Goal: Information Seeking & Learning: Learn about a topic

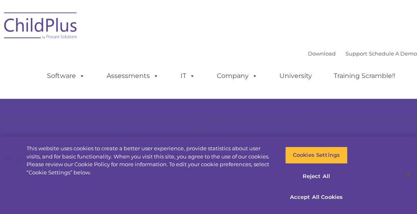
select select "MEDIUM"
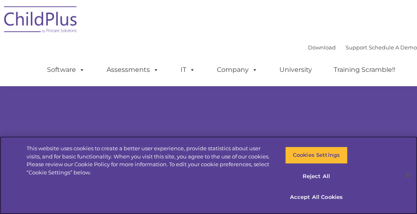
scroll to position [187, 0]
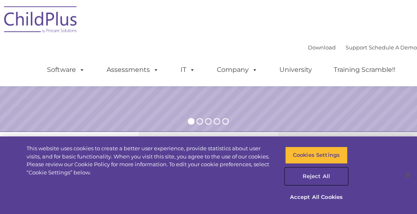
click at [308, 173] on button "Reject All" at bounding box center [316, 176] width 62 height 17
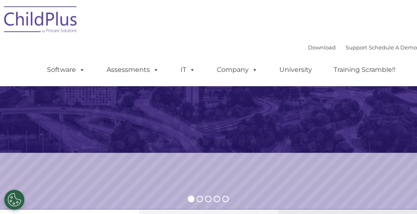
scroll to position [0, 0]
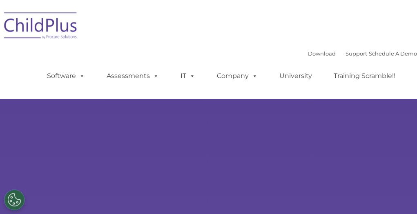
select select "MEDIUM"
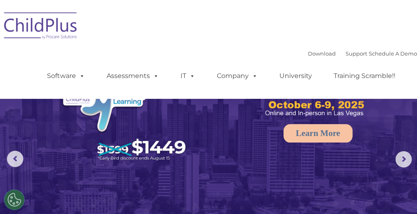
scroll to position [113, 0]
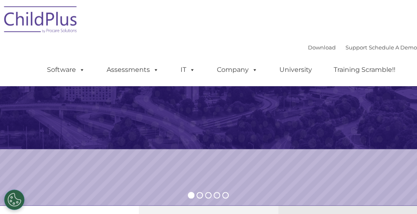
click at [72, 13] on img at bounding box center [41, 20] width 82 height 41
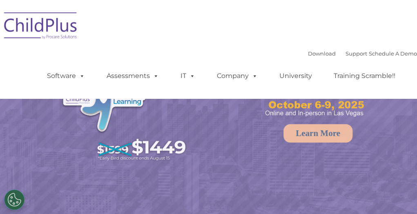
select select "MEDIUM"
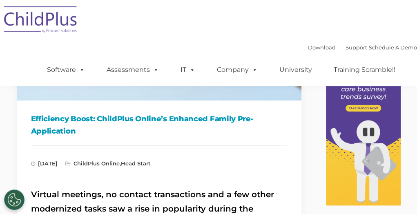
scroll to position [116, 0]
